Goal: Entertainment & Leisure: Consume media (video, audio)

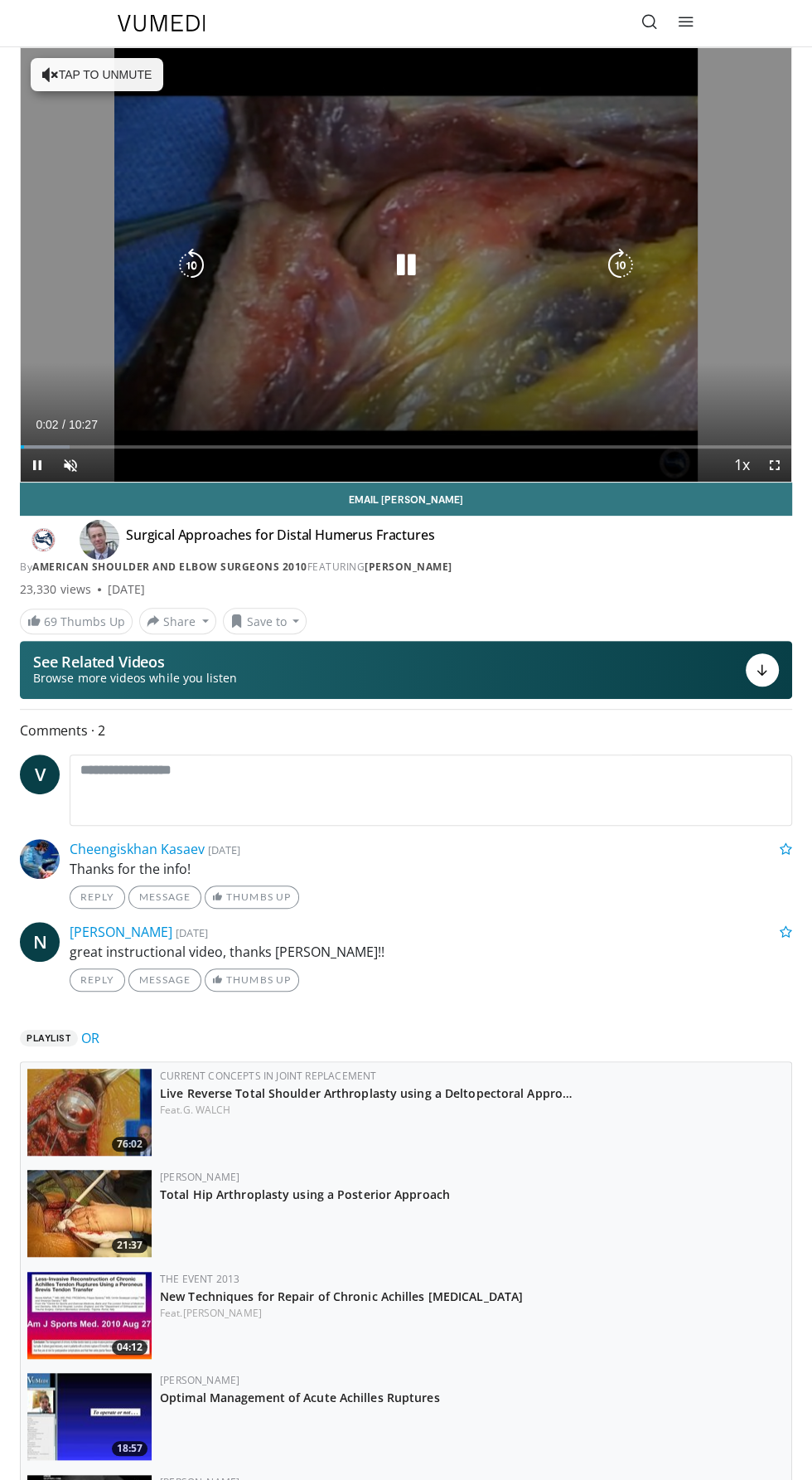
click at [772, 272] on div "10 seconds Tap to unmute" at bounding box center [406, 265] width 771 height 434
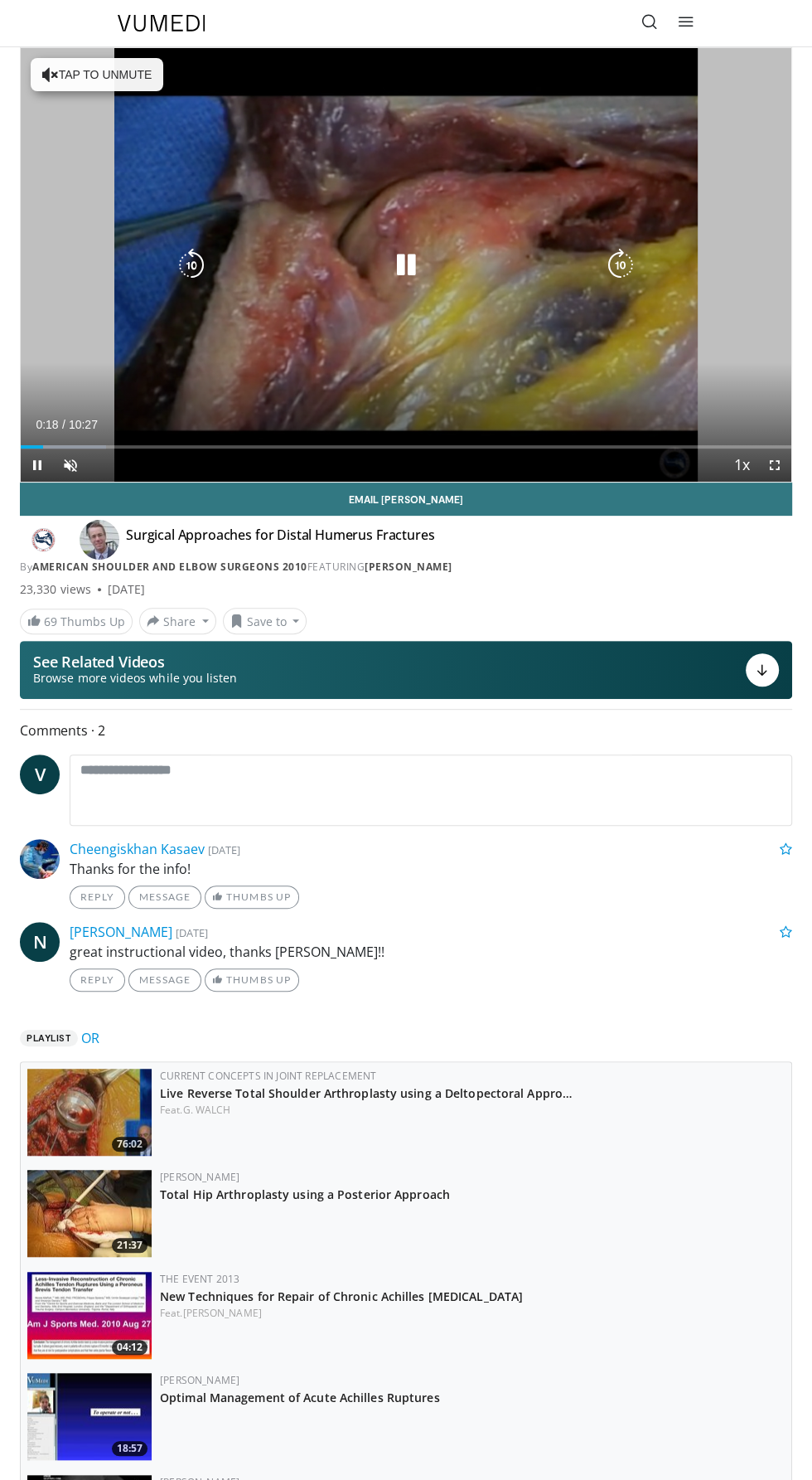
click at [746, 262] on div "10 seconds Tap to unmute" at bounding box center [406, 265] width 771 height 434
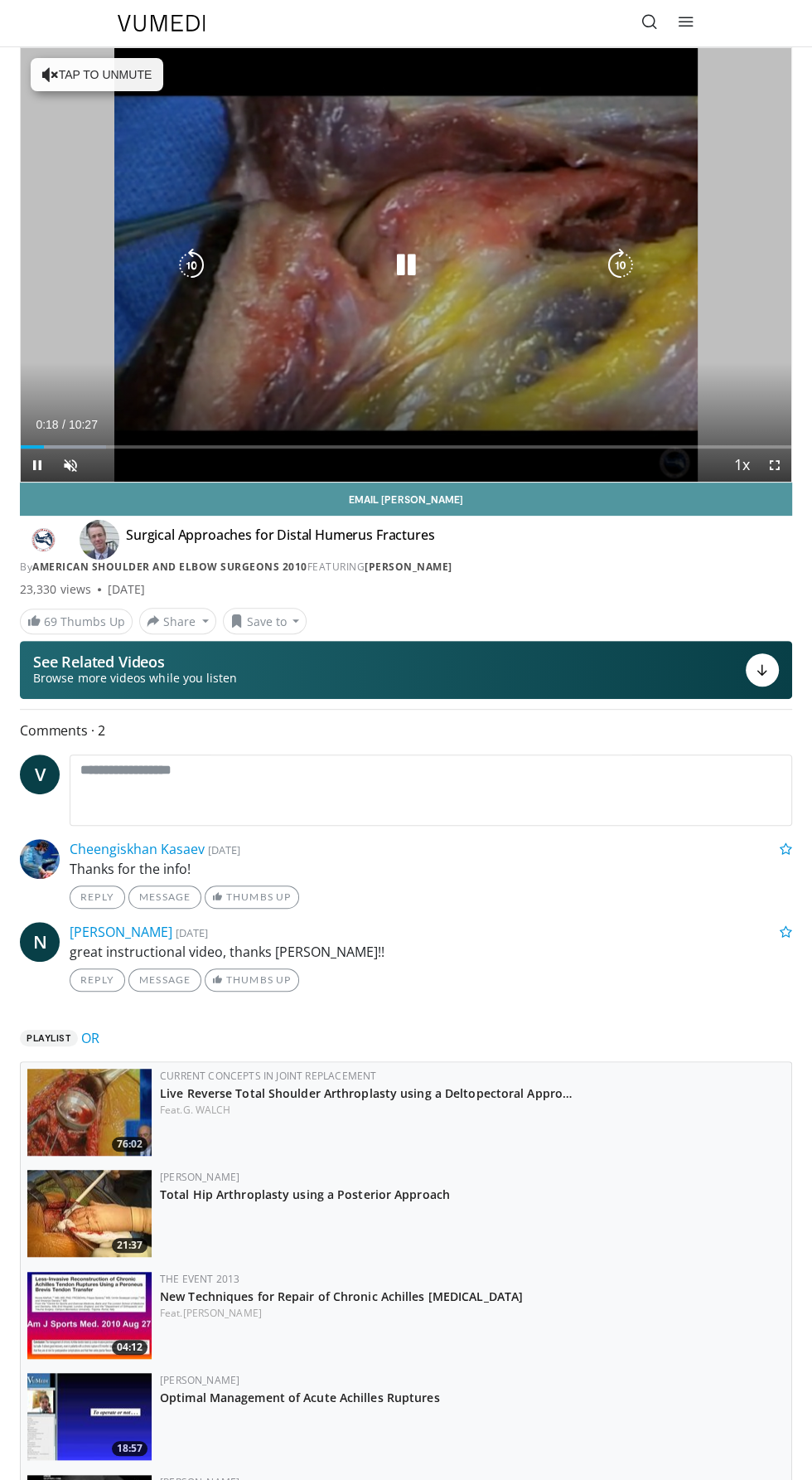
click at [770, 491] on link "Email Scott" at bounding box center [406, 498] width 772 height 33
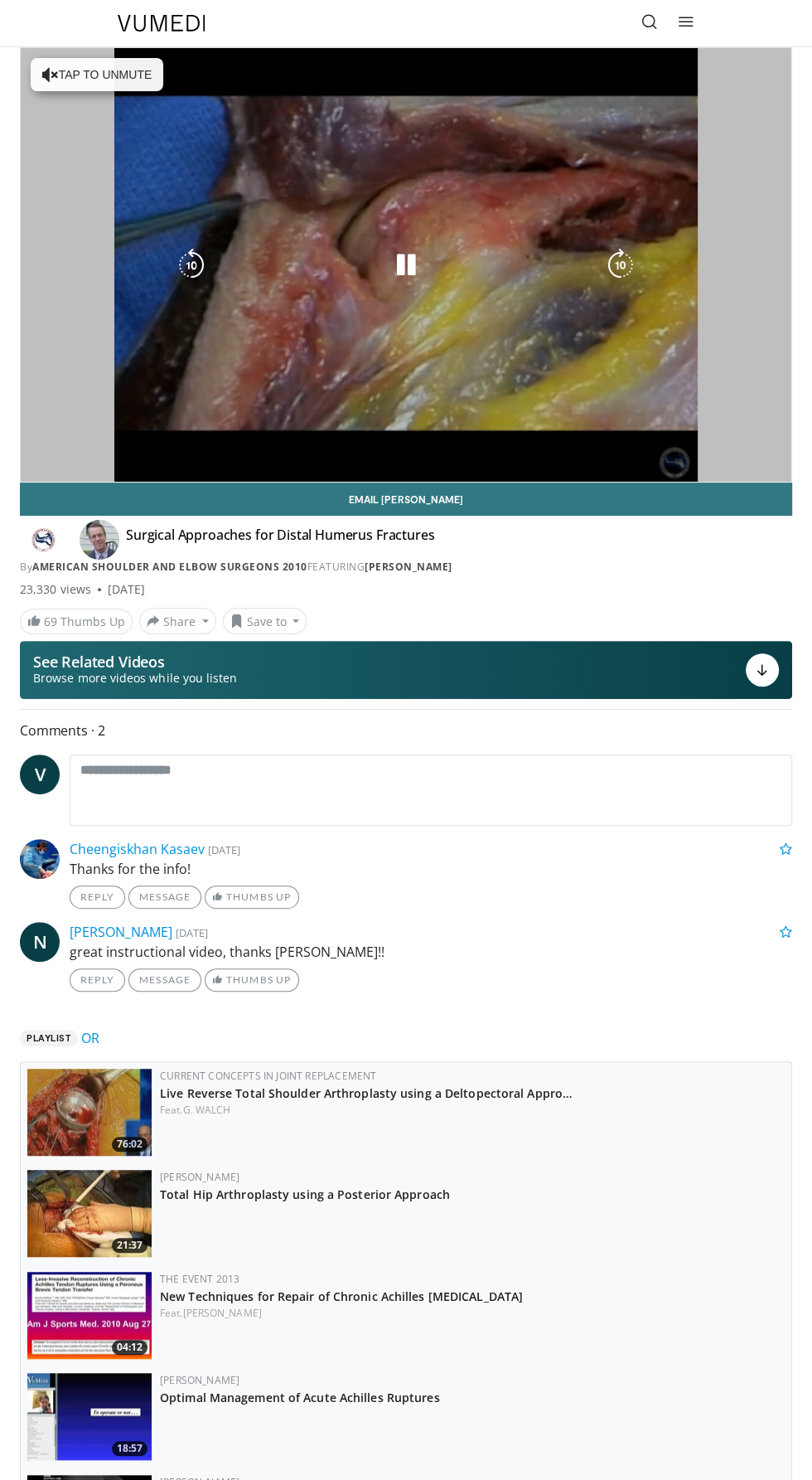
click at [511, 321] on div "10 seconds Tap to unmute" at bounding box center [406, 265] width 771 height 434
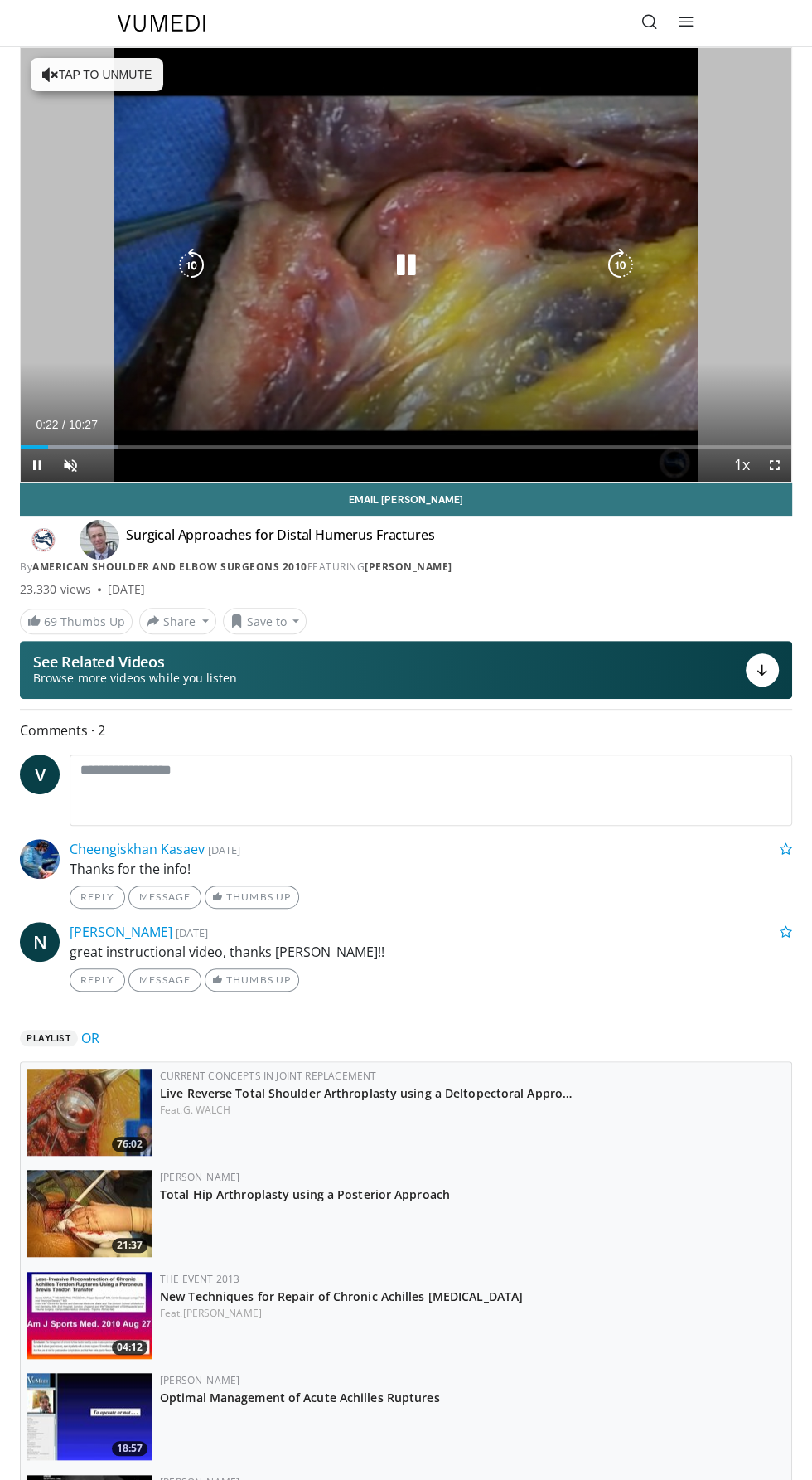
click at [421, 279] on icon "Video Player" at bounding box center [406, 264] width 33 height 33
click at [414, 269] on icon "Video Player" at bounding box center [406, 264] width 33 height 33
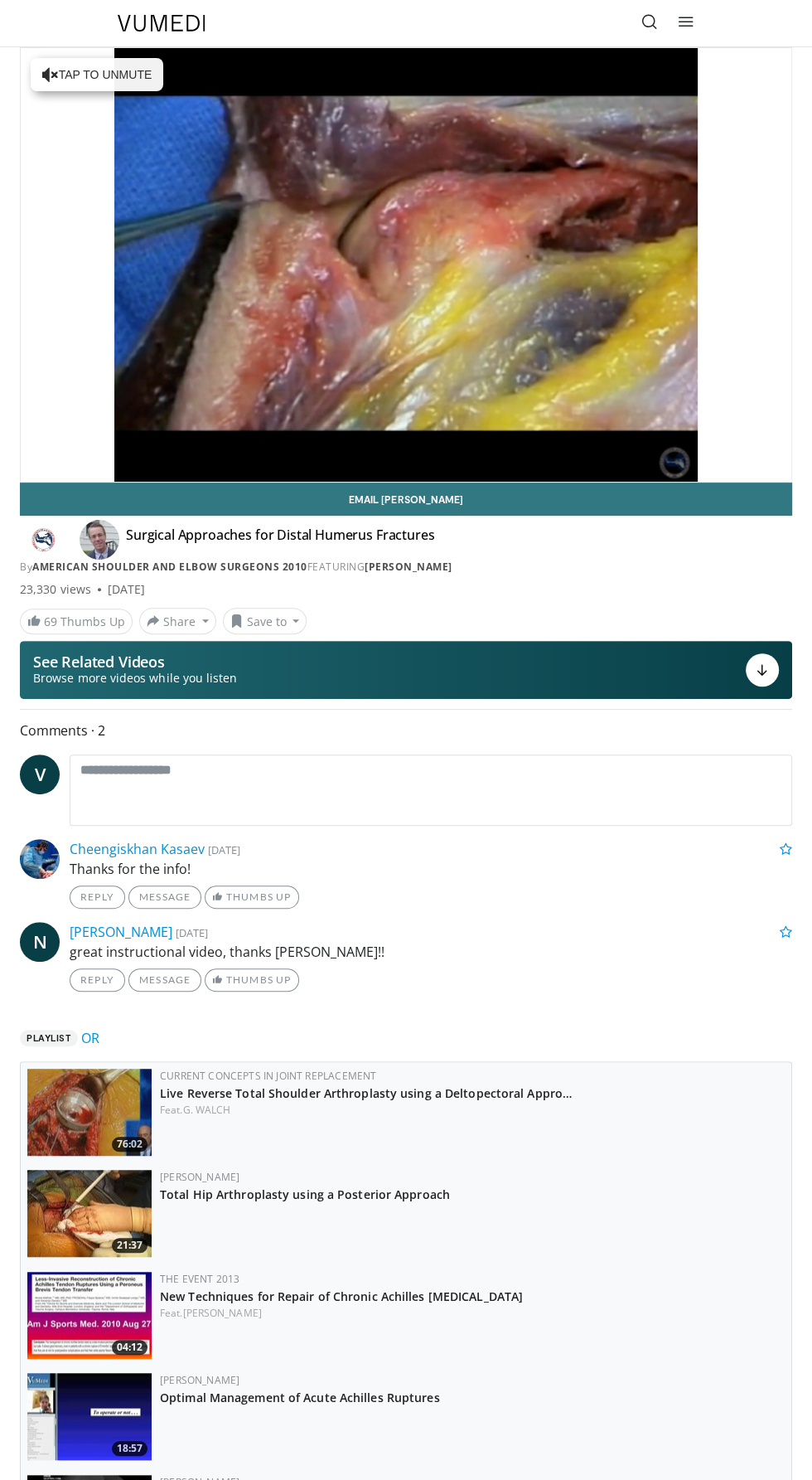
click at [533, 292] on div "10 seconds Tap to unmute" at bounding box center [406, 265] width 771 height 434
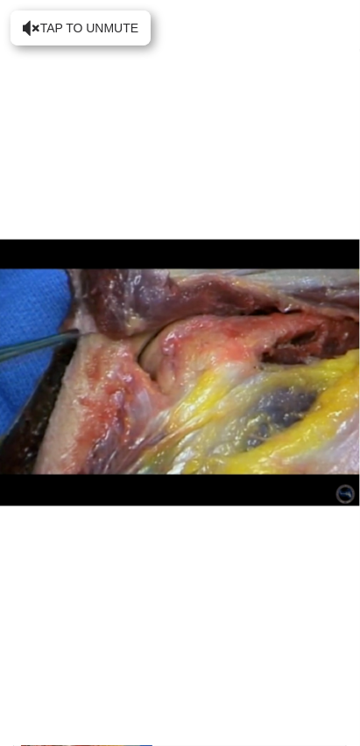
click at [38, 27] on div "10 seconds Tap to unmute" at bounding box center [180, 373] width 360 height 746
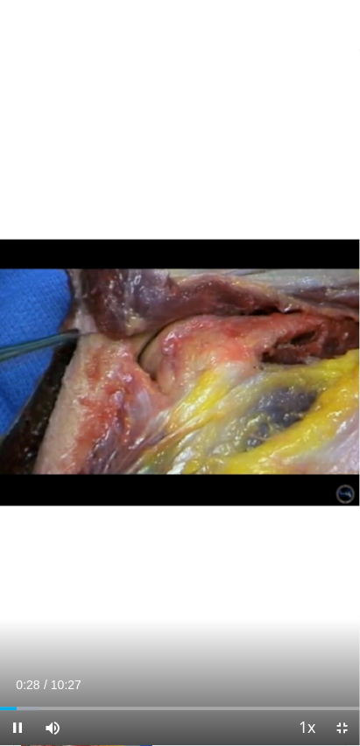
click at [262, 206] on div "10 seconds Tap to unmute" at bounding box center [180, 373] width 360 height 746
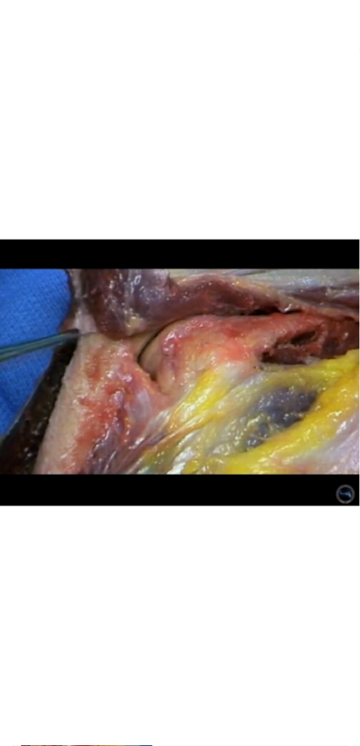
click at [249, 633] on div "10 seconds Tap to unmute" at bounding box center [180, 373] width 360 height 746
click at [261, 611] on div "10 seconds Tap to unmute" at bounding box center [180, 373] width 360 height 746
click at [194, 618] on div "10 seconds Tap to unmute" at bounding box center [180, 373] width 360 height 746
click at [216, 367] on div "Video Player" at bounding box center [179, 373] width 237 height 35
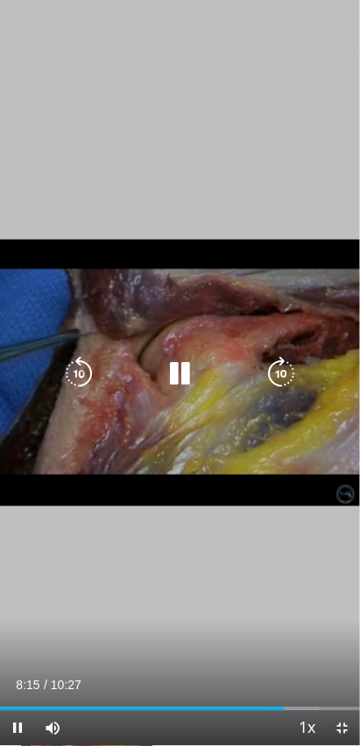
click at [193, 370] on icon "Video Player" at bounding box center [180, 373] width 35 height 35
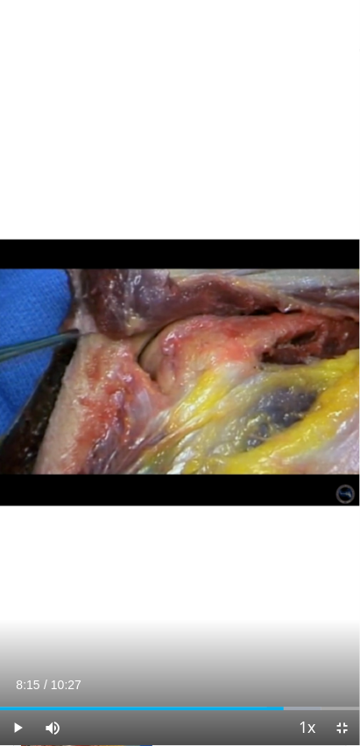
click at [192, 358] on icon "Video Player" at bounding box center [180, 373] width 35 height 35
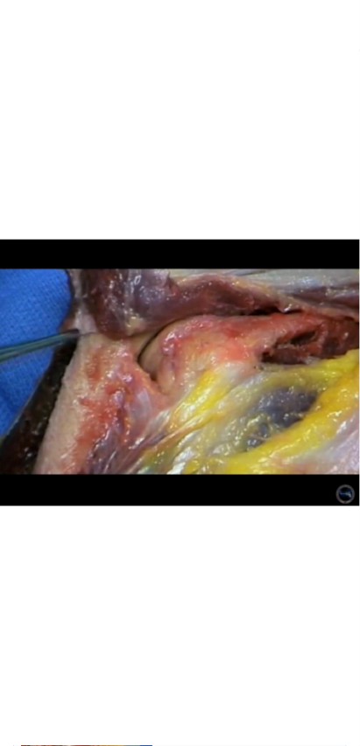
click at [250, 407] on div "10 seconds Tap to unmute" at bounding box center [180, 373] width 360 height 746
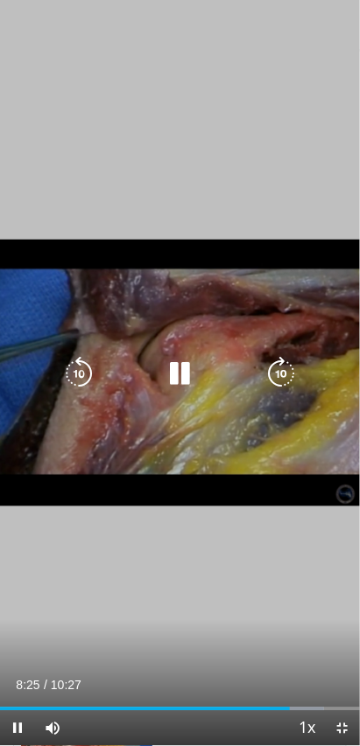
click at [196, 366] on icon "Video Player" at bounding box center [180, 373] width 35 height 35
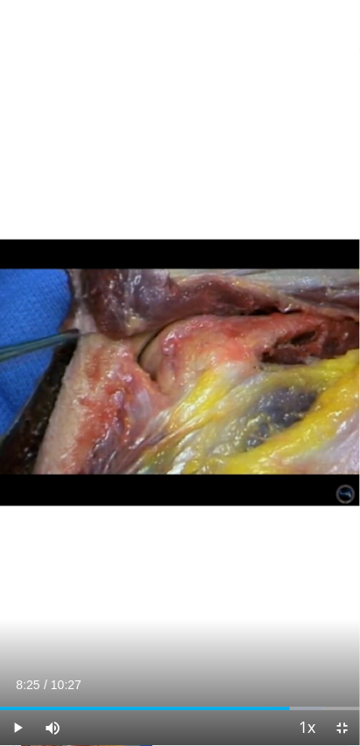
click at [178, 370] on icon "Video Player" at bounding box center [180, 373] width 35 height 35
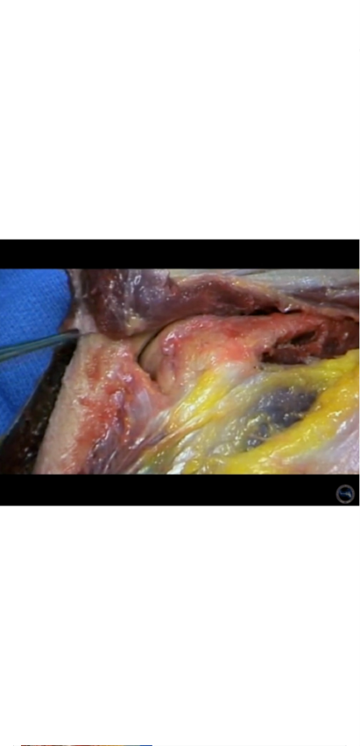
click at [151, 374] on div "Video Player" at bounding box center [179, 373] width 237 height 35
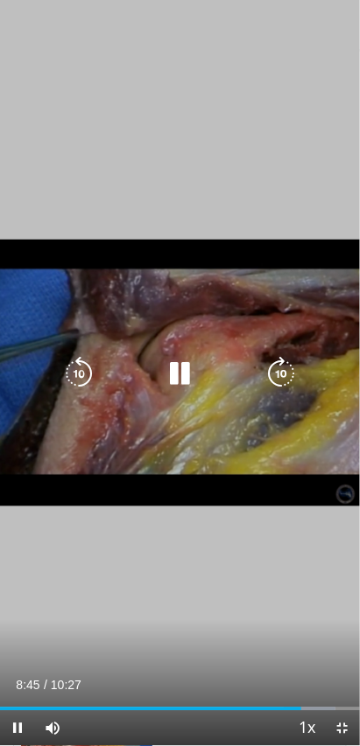
click at [164, 382] on icon "Video Player" at bounding box center [180, 373] width 35 height 35
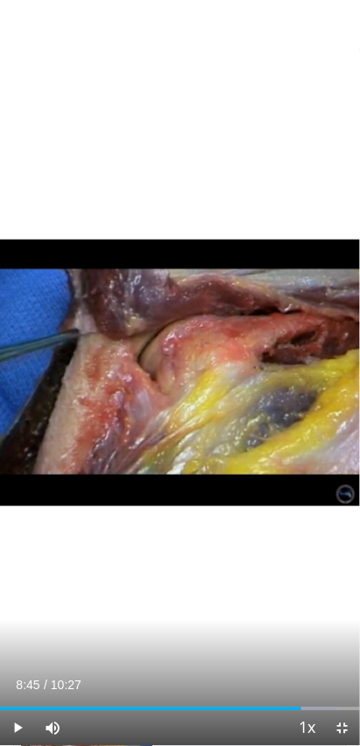
click at [140, 375] on div "Video Player" at bounding box center [179, 373] width 237 height 35
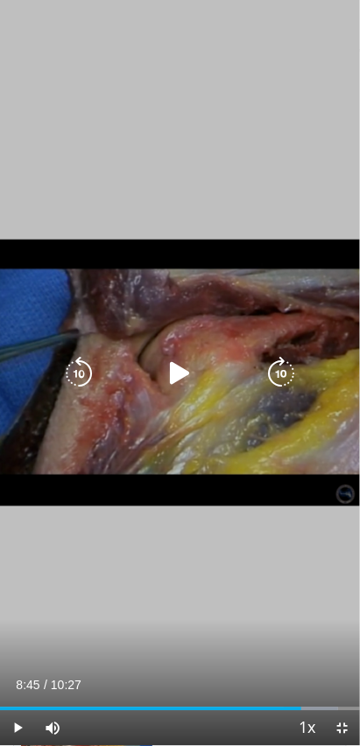
click at [169, 388] on icon "Video Player" at bounding box center [180, 373] width 35 height 35
click at [192, 386] on icon "Video Player" at bounding box center [180, 373] width 35 height 35
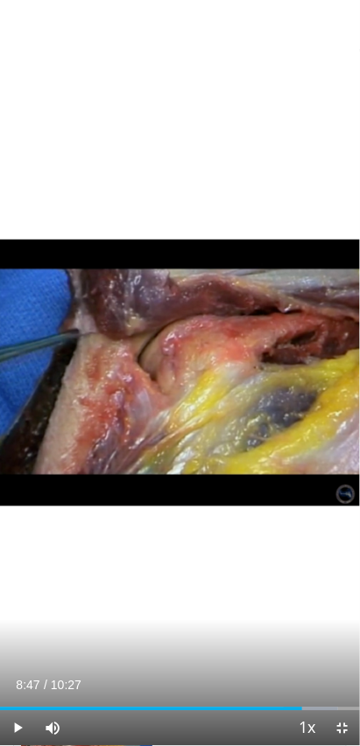
click at [161, 365] on div "Video Player" at bounding box center [179, 373] width 237 height 35
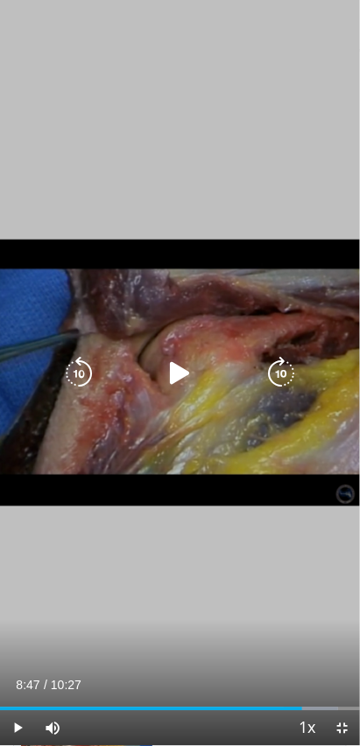
click at [171, 384] on icon "Video Player" at bounding box center [180, 373] width 35 height 35
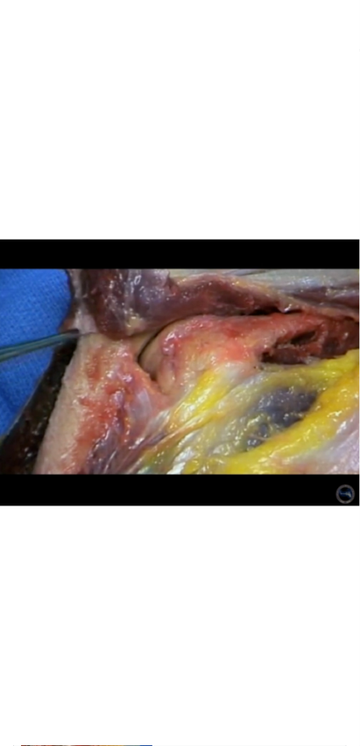
click at [115, 404] on div "10 seconds Tap to unmute" at bounding box center [180, 373] width 360 height 746
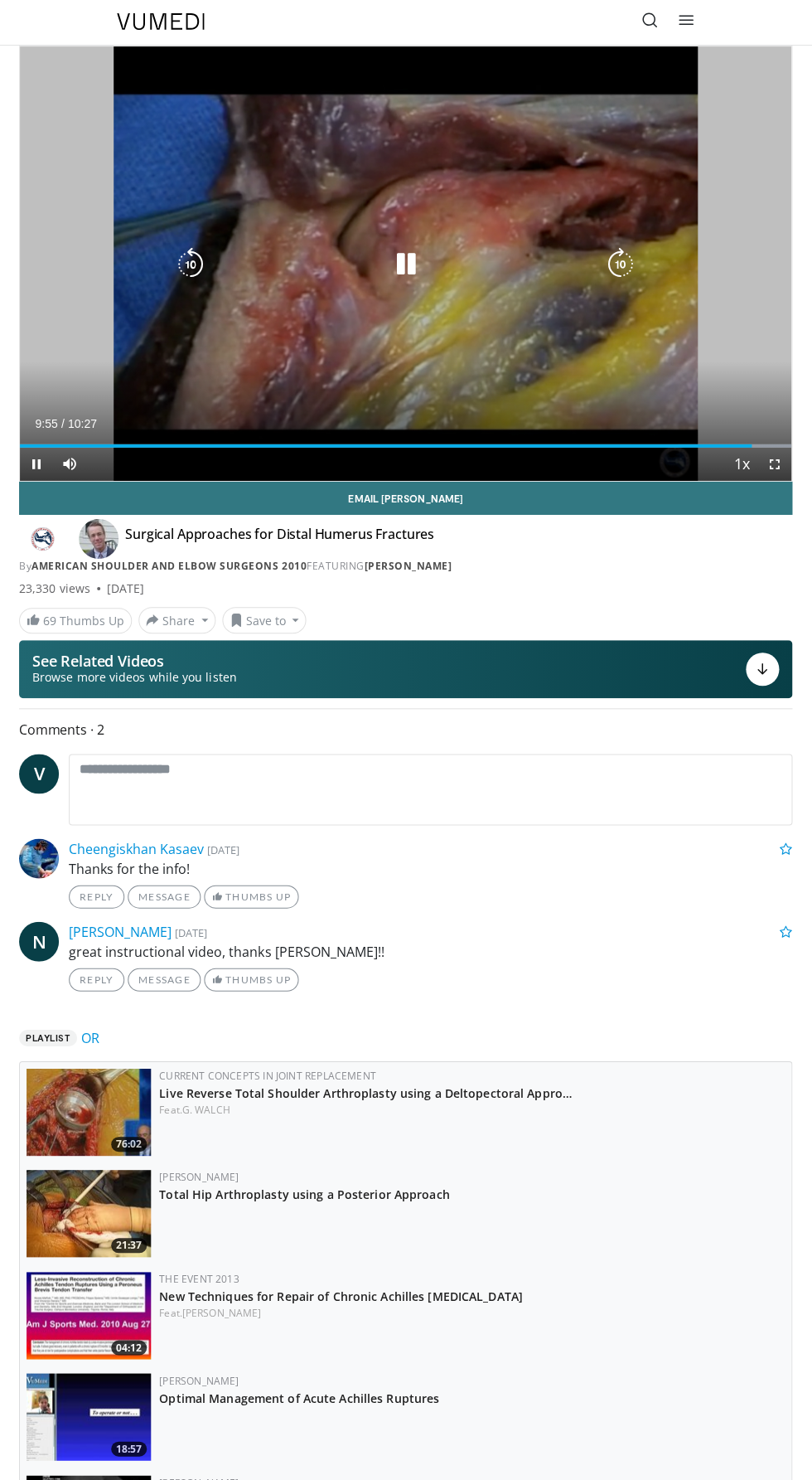
click at [537, 346] on div "10 seconds Tap to unmute" at bounding box center [406, 265] width 771 height 434
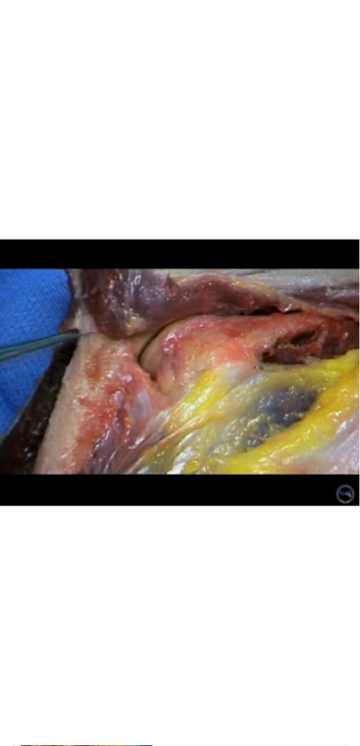
click at [321, 569] on div "10 seconds Tap to unmute" at bounding box center [180, 373] width 360 height 746
click at [311, 551] on div "10 seconds Tap to unmute" at bounding box center [180, 373] width 360 height 746
click at [321, 675] on div "10 seconds Tap to unmute" at bounding box center [180, 373] width 360 height 746
click at [310, 655] on div "10 seconds Tap to unmute" at bounding box center [180, 373] width 360 height 746
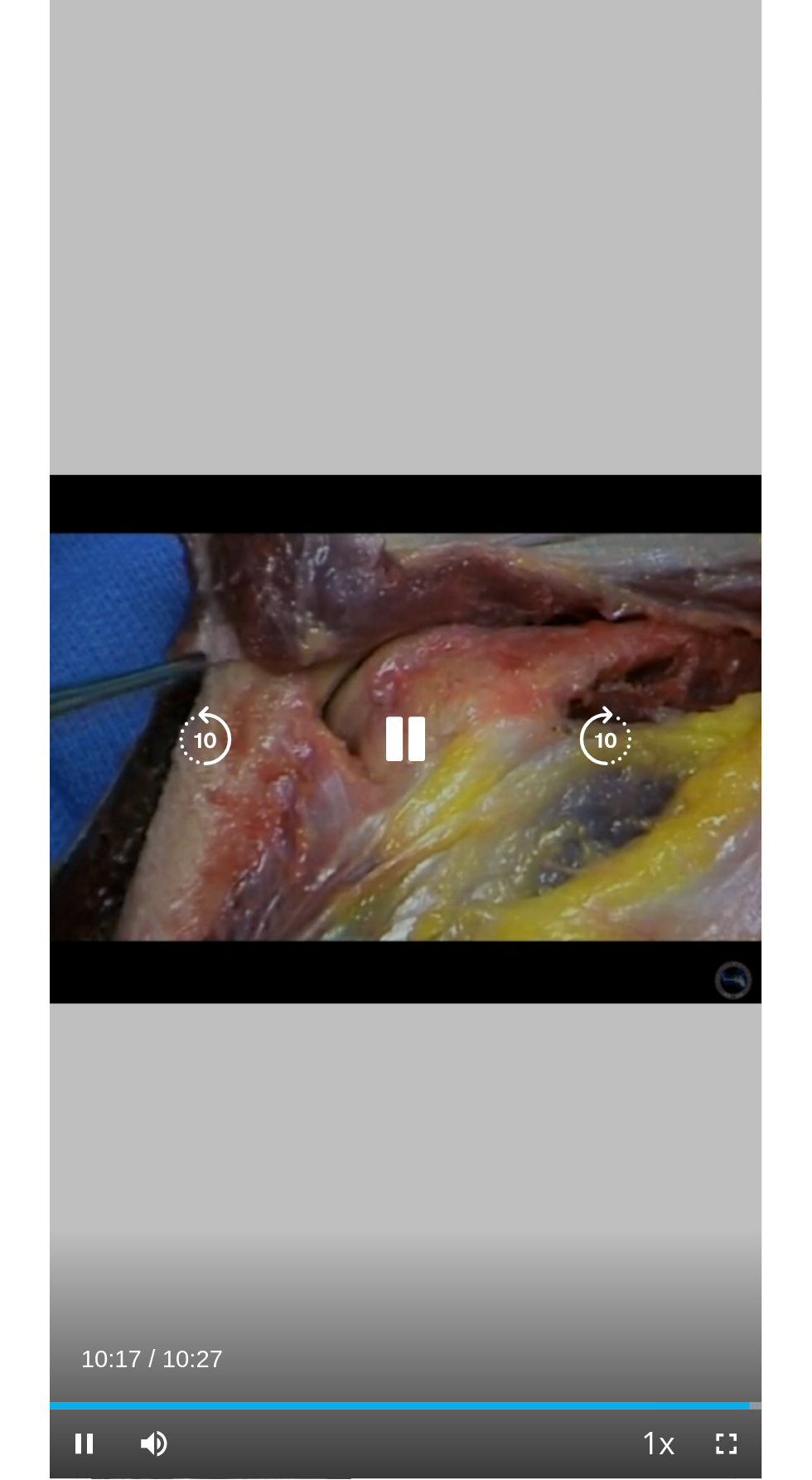
scroll to position [31, 0]
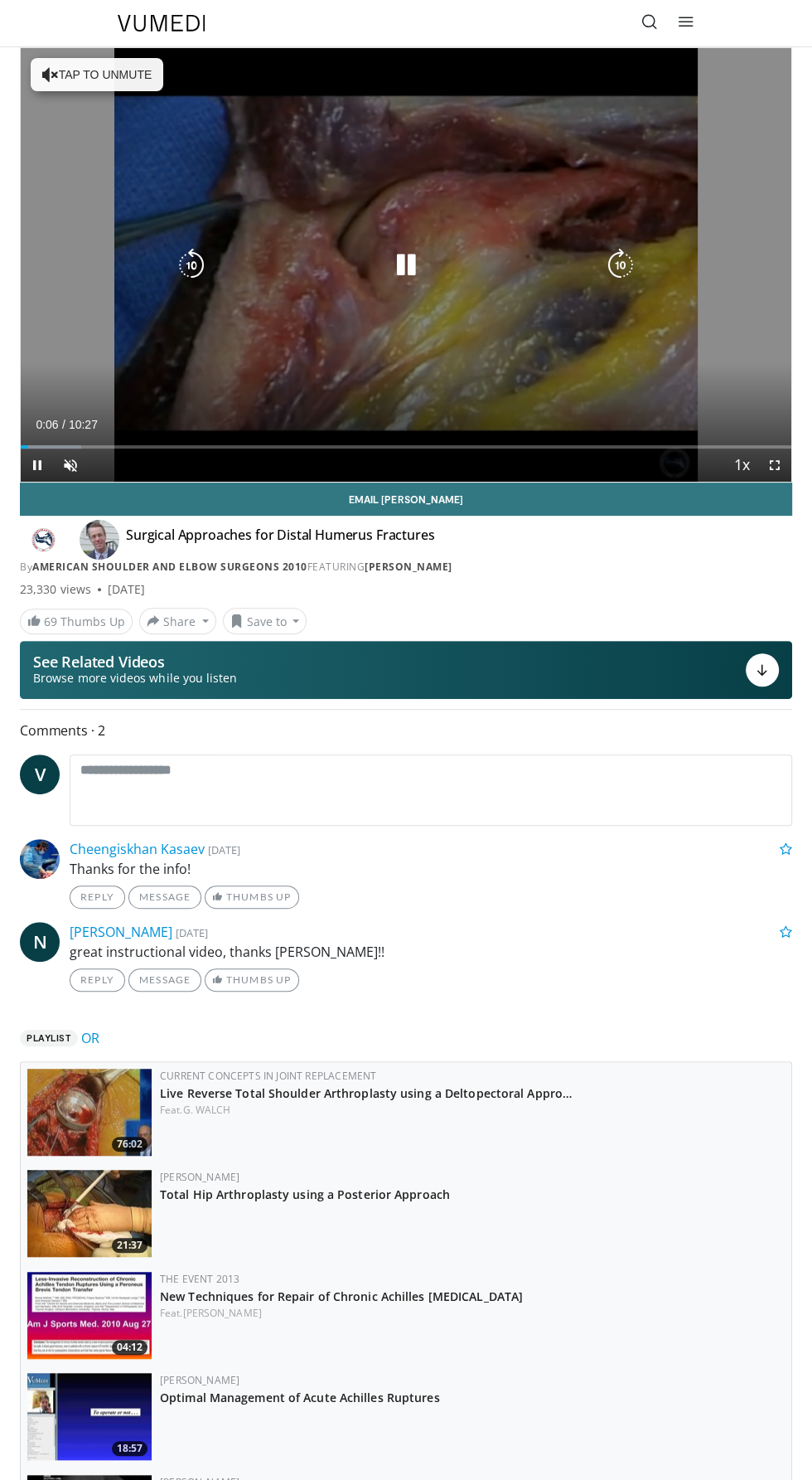
click at [754, 261] on div "10 seconds Tap to unmute" at bounding box center [406, 265] width 771 height 434
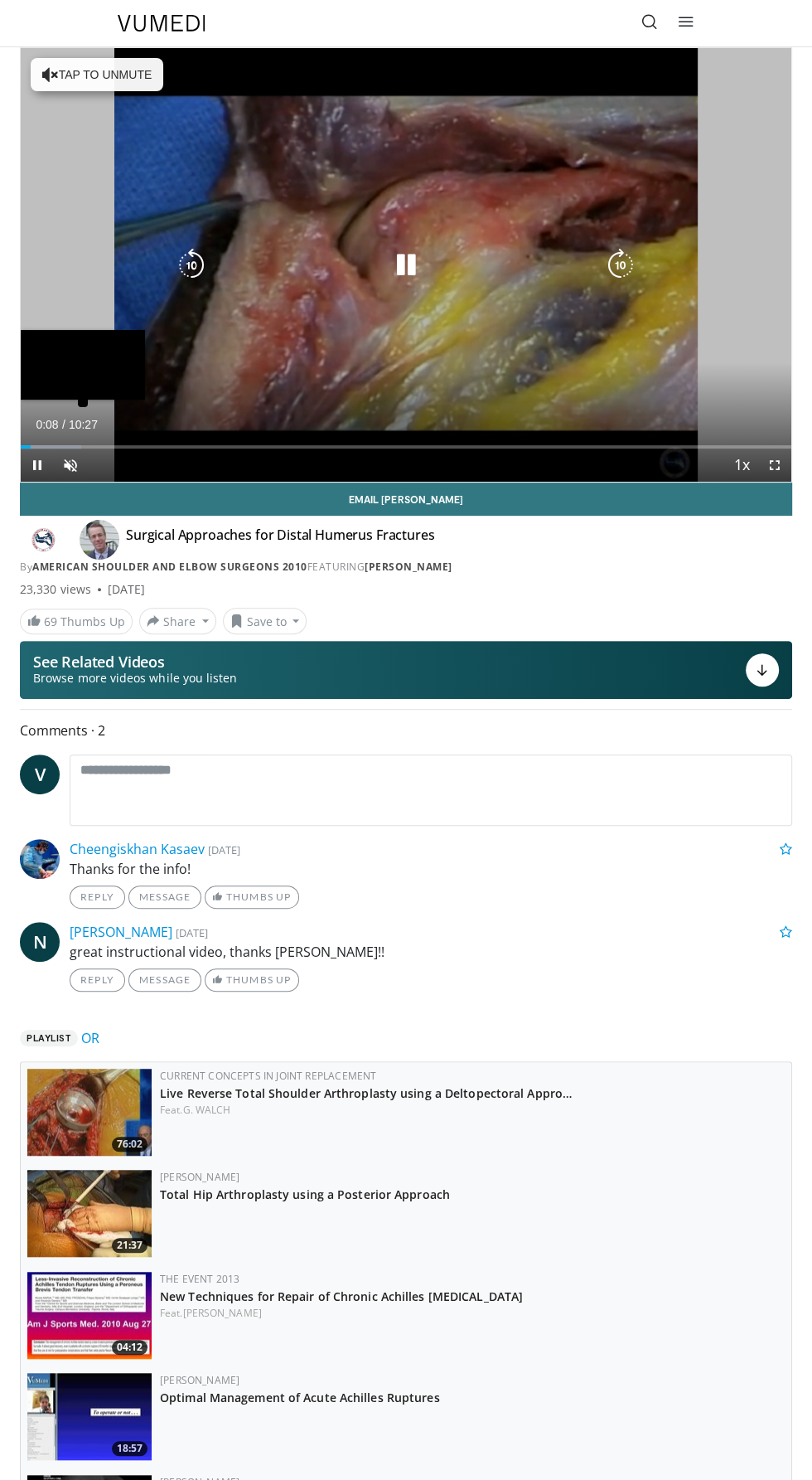
click at [769, 442] on div "Loaded : 7.89% 00:08" at bounding box center [406, 441] width 771 height 16
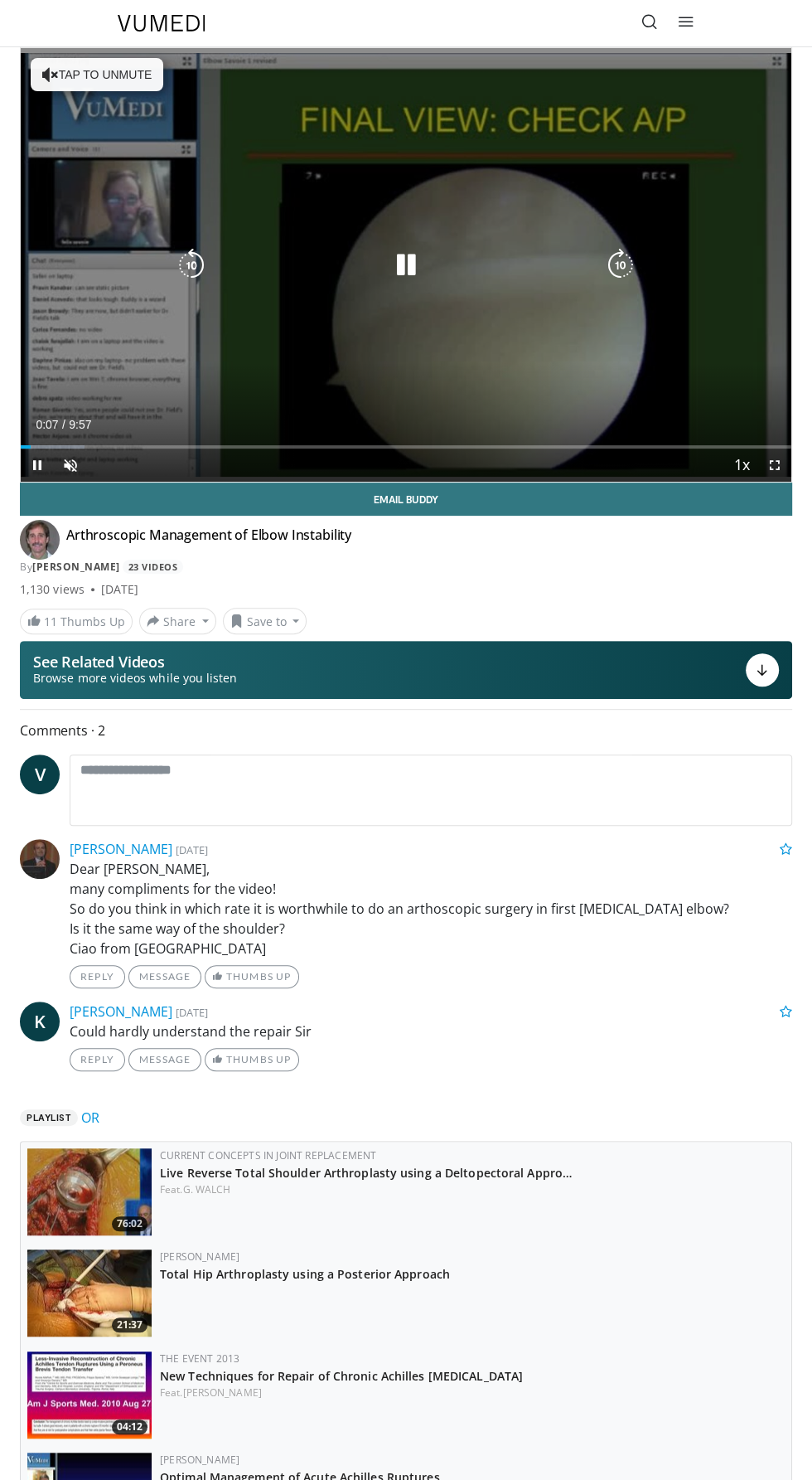
click at [706, 411] on div "10 seconds Tap to unmute" at bounding box center [406, 265] width 771 height 434
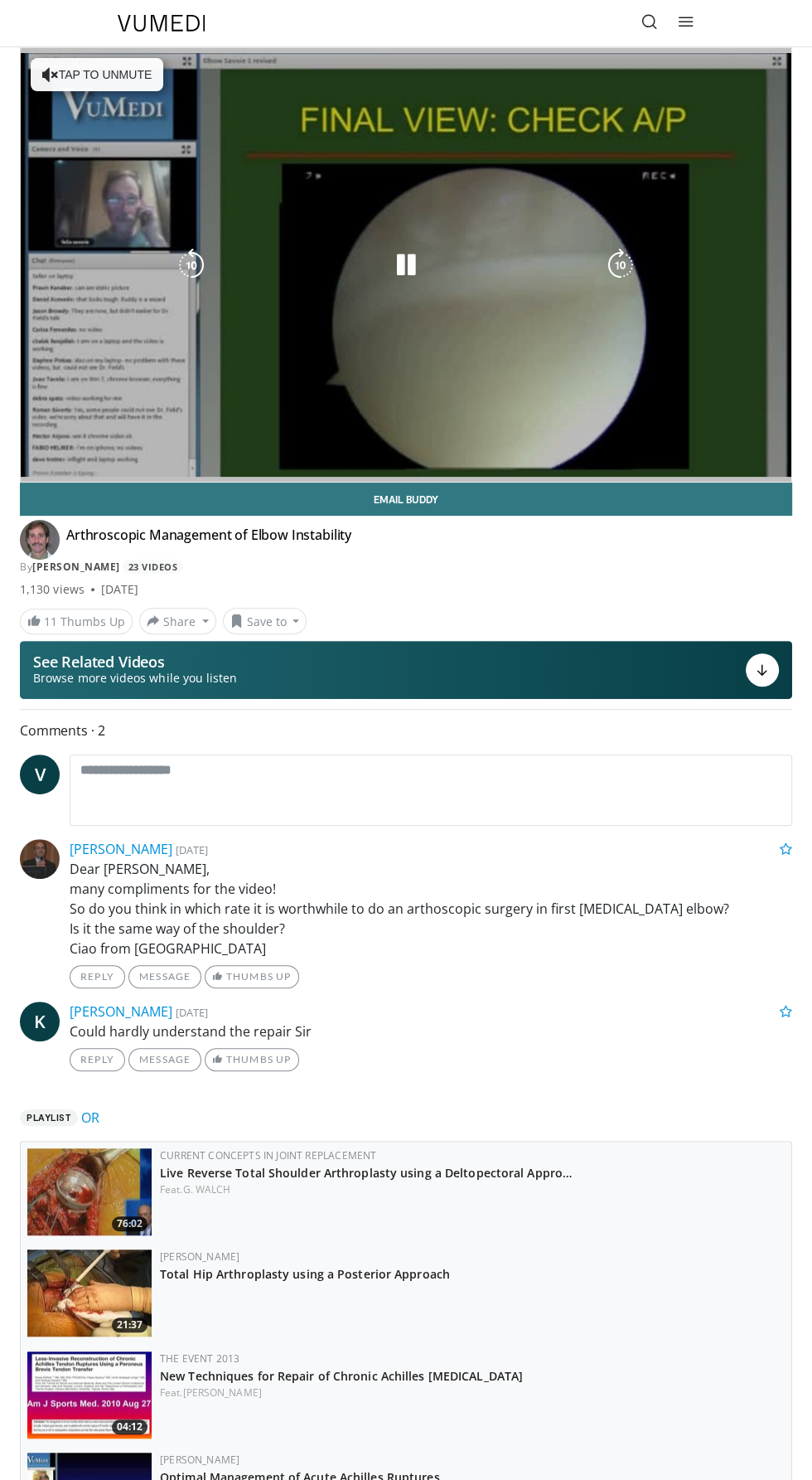
click at [688, 402] on div "10 seconds Tap to unmute" at bounding box center [406, 265] width 771 height 434
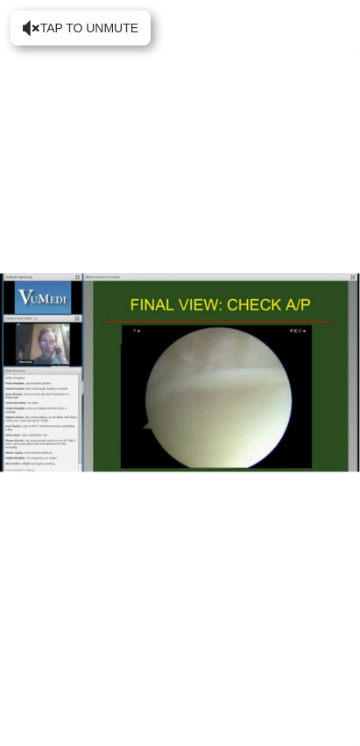
click at [35, 33] on div "10 seconds Tap to unmute" at bounding box center [180, 373] width 360 height 746
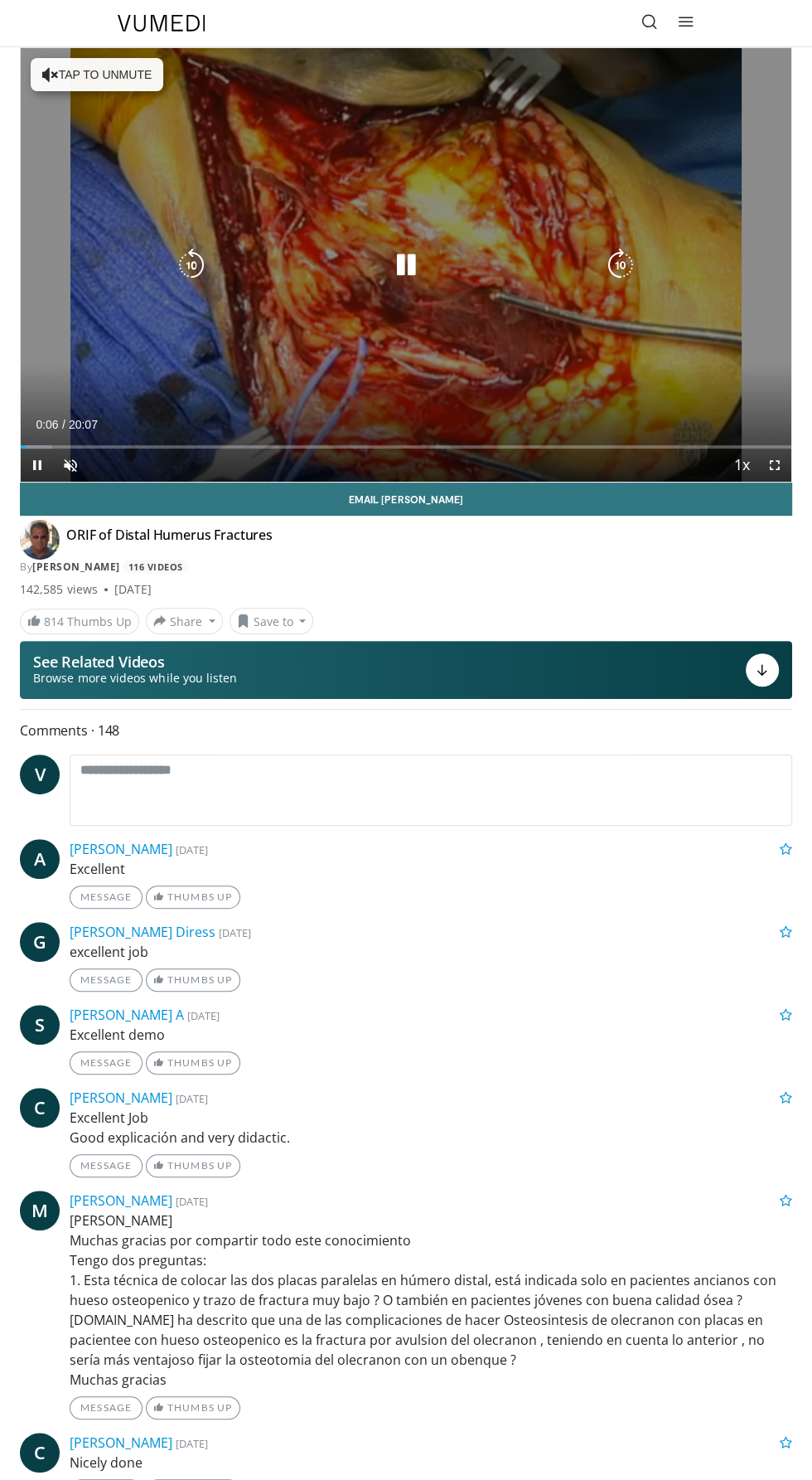
click at [668, 316] on div "10 seconds Tap to unmute" at bounding box center [406, 265] width 771 height 434
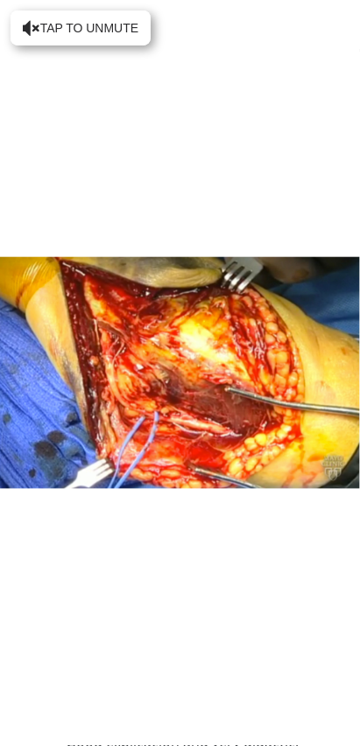
click at [101, 29] on div "10 seconds Tap to unmute" at bounding box center [180, 373] width 360 height 746
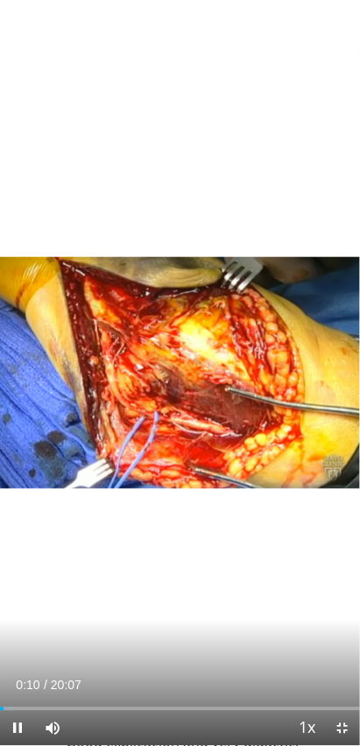
click at [109, 616] on div "10 seconds Tap to unmute" at bounding box center [180, 373] width 360 height 746
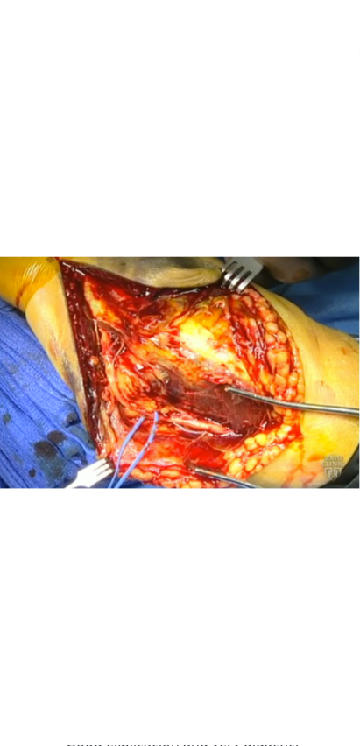
click at [162, 663] on div "10 seconds Tap to unmute" at bounding box center [180, 373] width 360 height 746
click at [122, 368] on div "Video Player" at bounding box center [179, 373] width 237 height 35
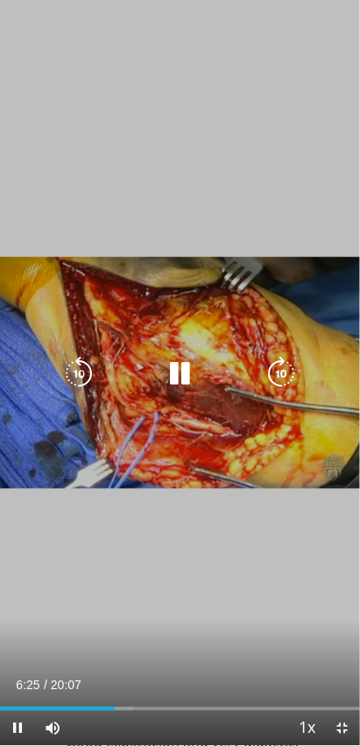
click at [183, 369] on icon "Video Player" at bounding box center [180, 373] width 35 height 35
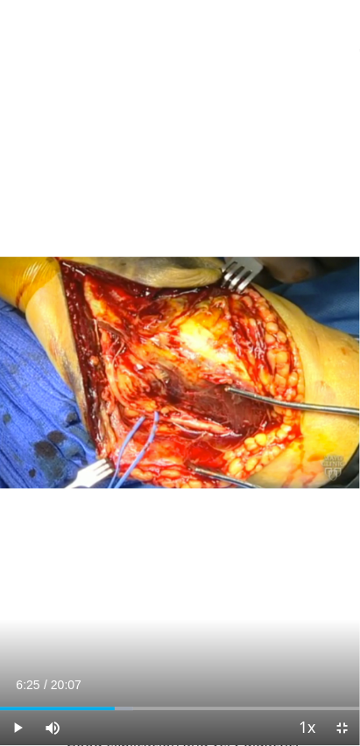
click at [220, 399] on div "10 seconds Tap to unmute" at bounding box center [180, 373] width 360 height 746
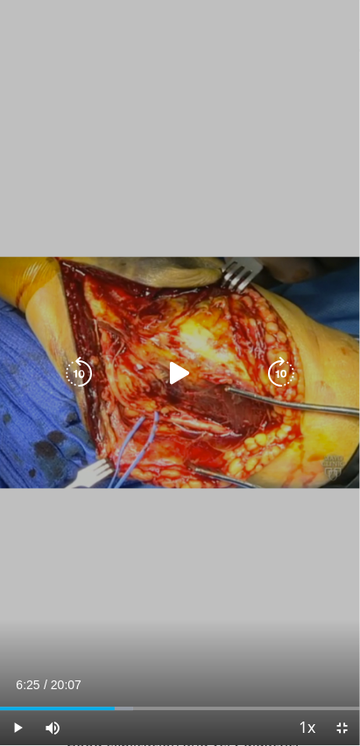
click at [183, 373] on icon "Video Player" at bounding box center [180, 373] width 35 height 35
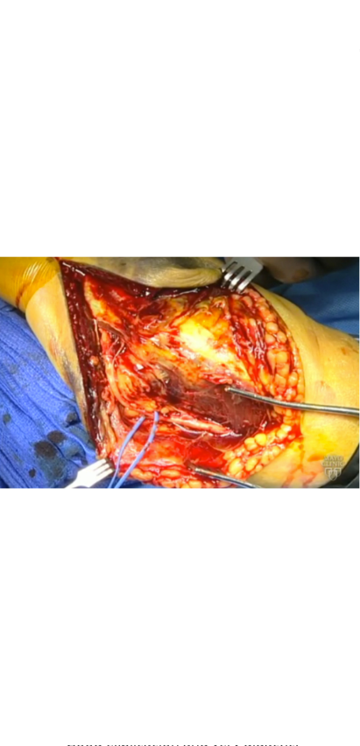
click at [189, 355] on div "10 seconds Tap to unmute" at bounding box center [180, 373] width 360 height 746
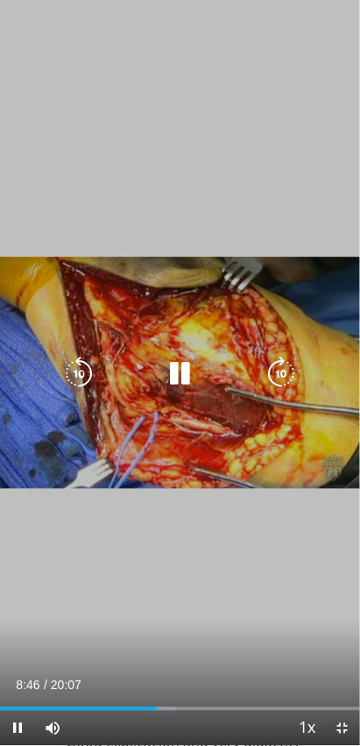
click at [186, 376] on icon "Video Player" at bounding box center [180, 373] width 35 height 35
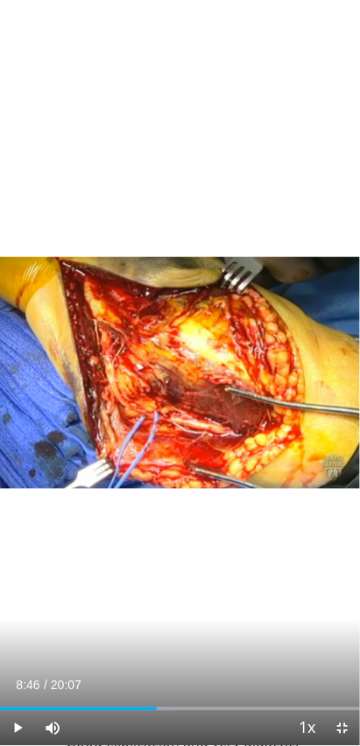
click at [181, 374] on div "10 seconds Tap to unmute" at bounding box center [180, 373] width 360 height 746
click at [211, 353] on div "10 seconds Tap to unmute" at bounding box center [180, 373] width 360 height 746
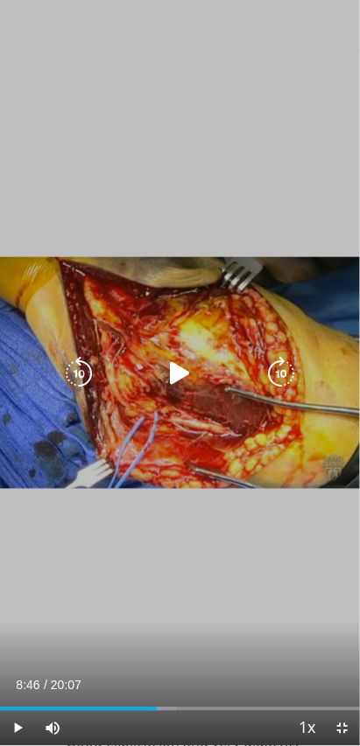
click at [190, 371] on icon "Video Player" at bounding box center [180, 373] width 35 height 35
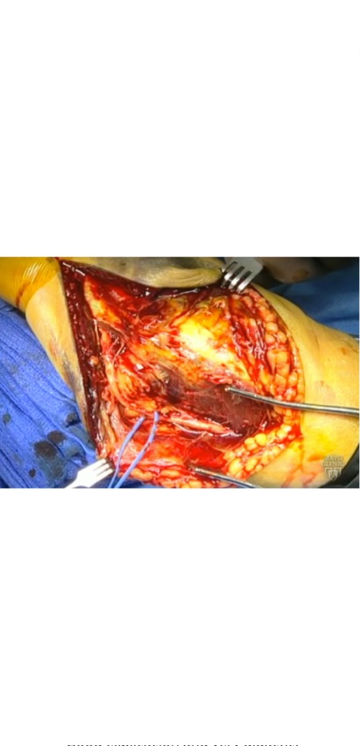
click at [194, 363] on icon "Video Player" at bounding box center [180, 373] width 35 height 35
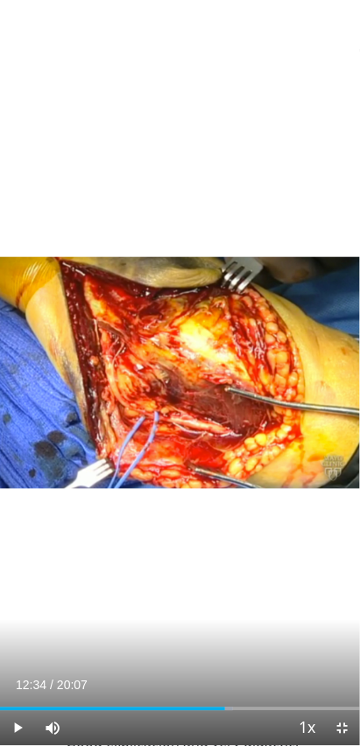
click at [269, 623] on div "10 seconds Tap to unmute" at bounding box center [180, 373] width 360 height 746
